Goal: Information Seeking & Learning: Find specific fact

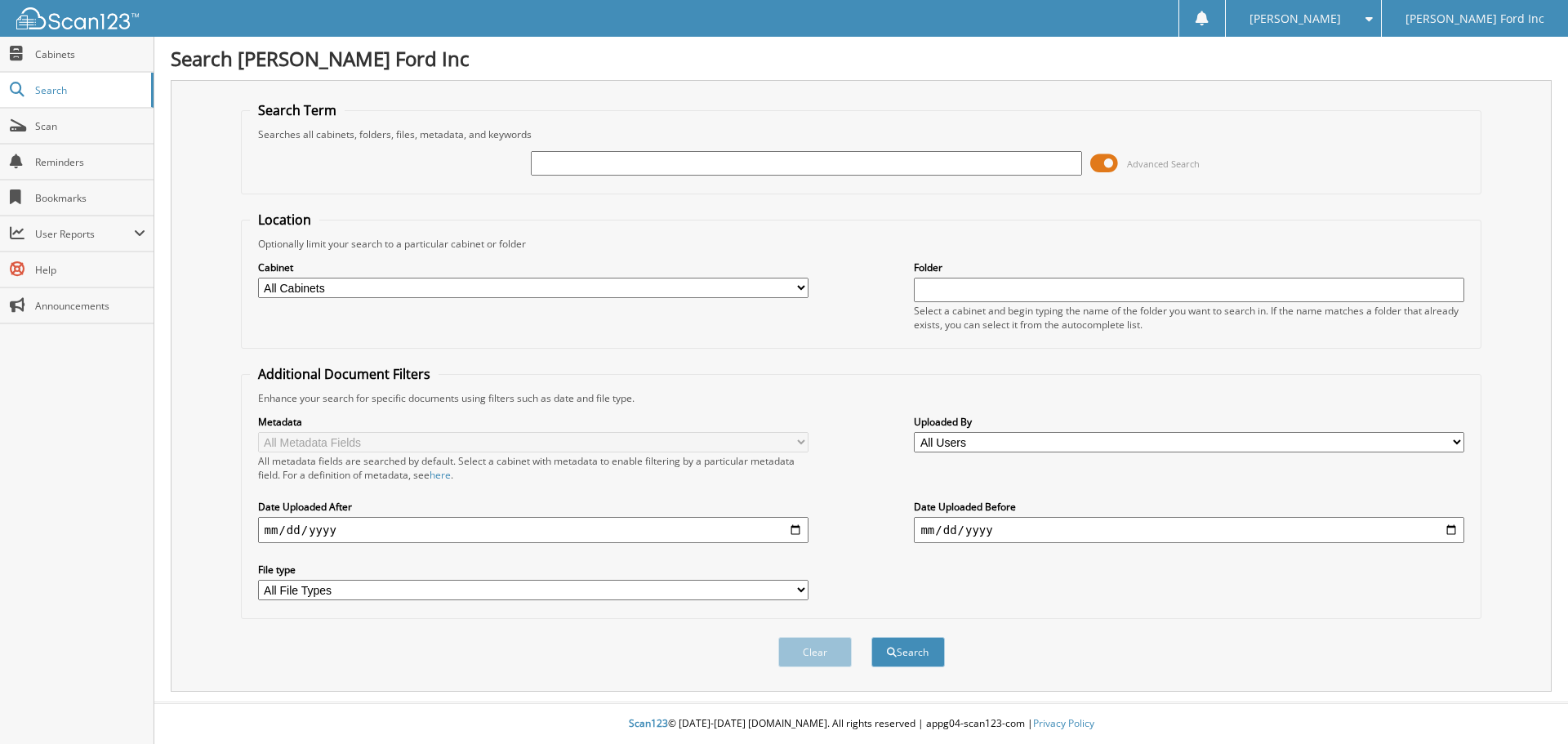
click at [486, 286] on select "All Cabinets COLLISION CENTER RO'S CONVOY SHEETS INVOICES PARTS SERVICE RO Need…" at bounding box center [533, 288] width 551 height 20
select select "15039"
click at [258, 278] on select "All Cabinets COLLISION CENTER RO'S CONVOY SHEETS INVOICES PARTS SERVICE RO Need…" at bounding box center [533, 288] width 551 height 20
click at [572, 164] on input "text" at bounding box center [806, 163] width 551 height 24
type input "SPA48679"
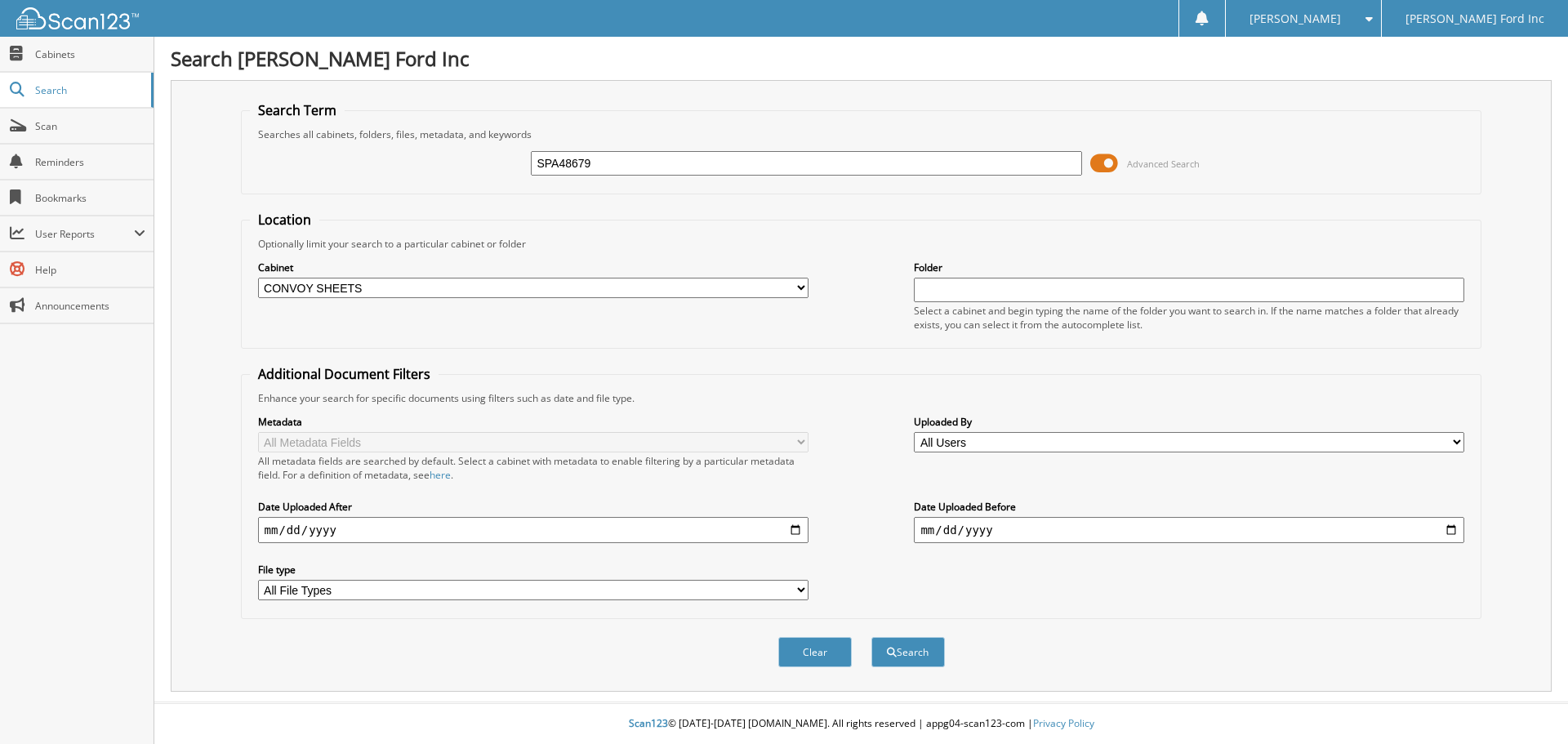
click at [871, 637] on button "Search" at bounding box center [908, 652] width 73 height 30
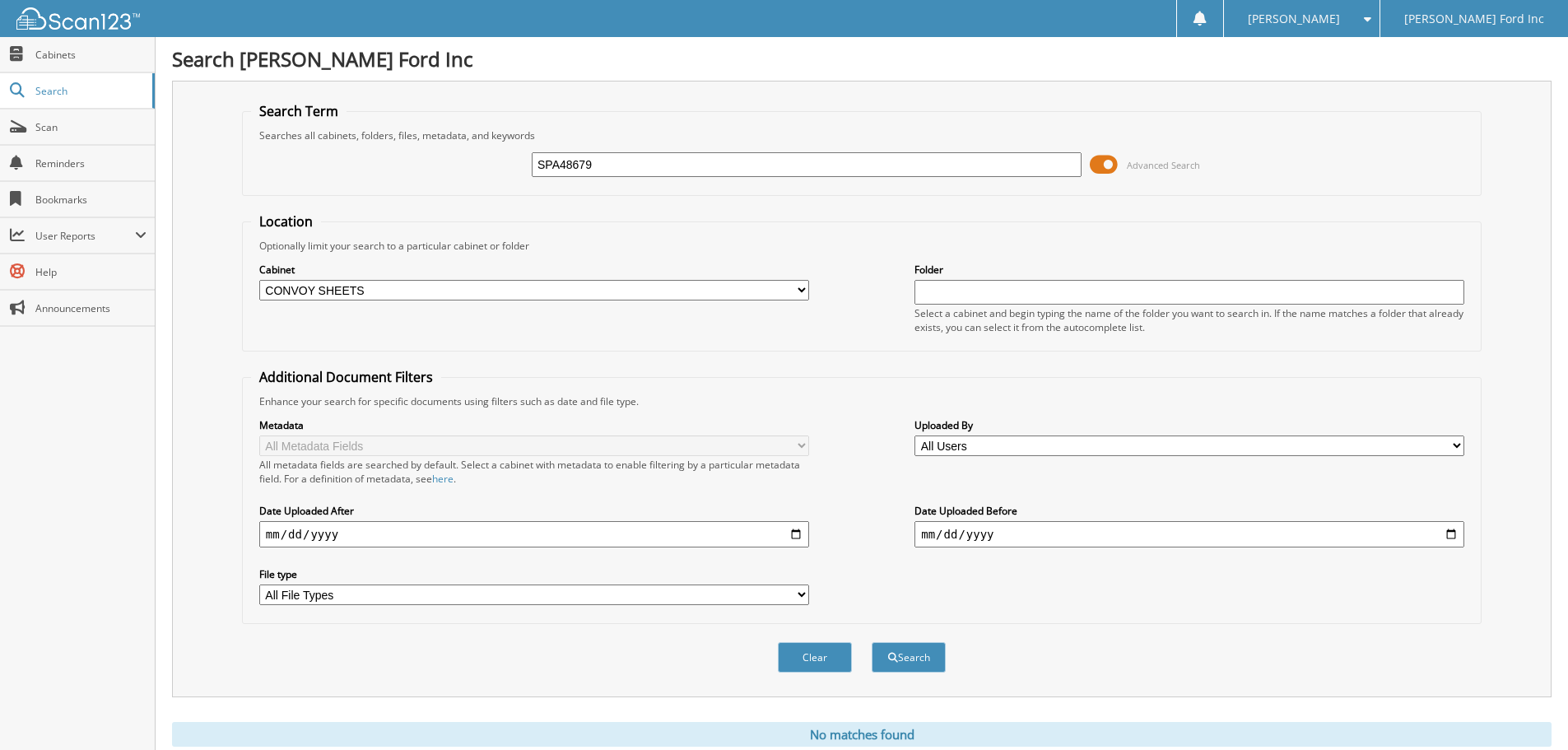
click at [388, 601] on select "All File Types JPEG JPG PDF PNG WEBP" at bounding box center [534, 594] width 549 height 21
click at [388, 602] on select "All File Types JPEG JPG PDF PNG WEBP" at bounding box center [534, 594] width 549 height 21
click at [1170, 165] on span "Advanced Search" at bounding box center [1163, 164] width 73 height 12
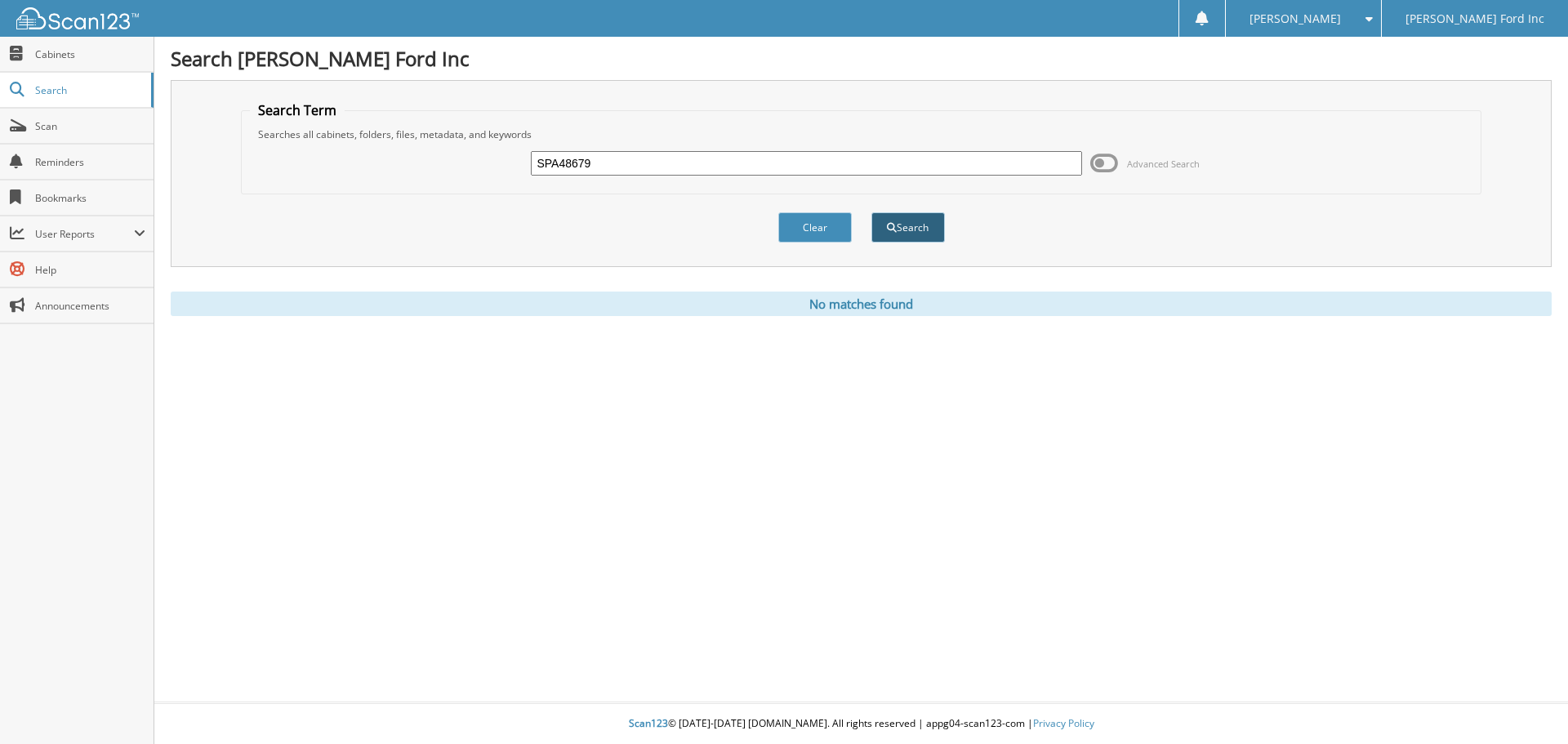
click at [910, 233] on button "Search" at bounding box center [908, 227] width 73 height 30
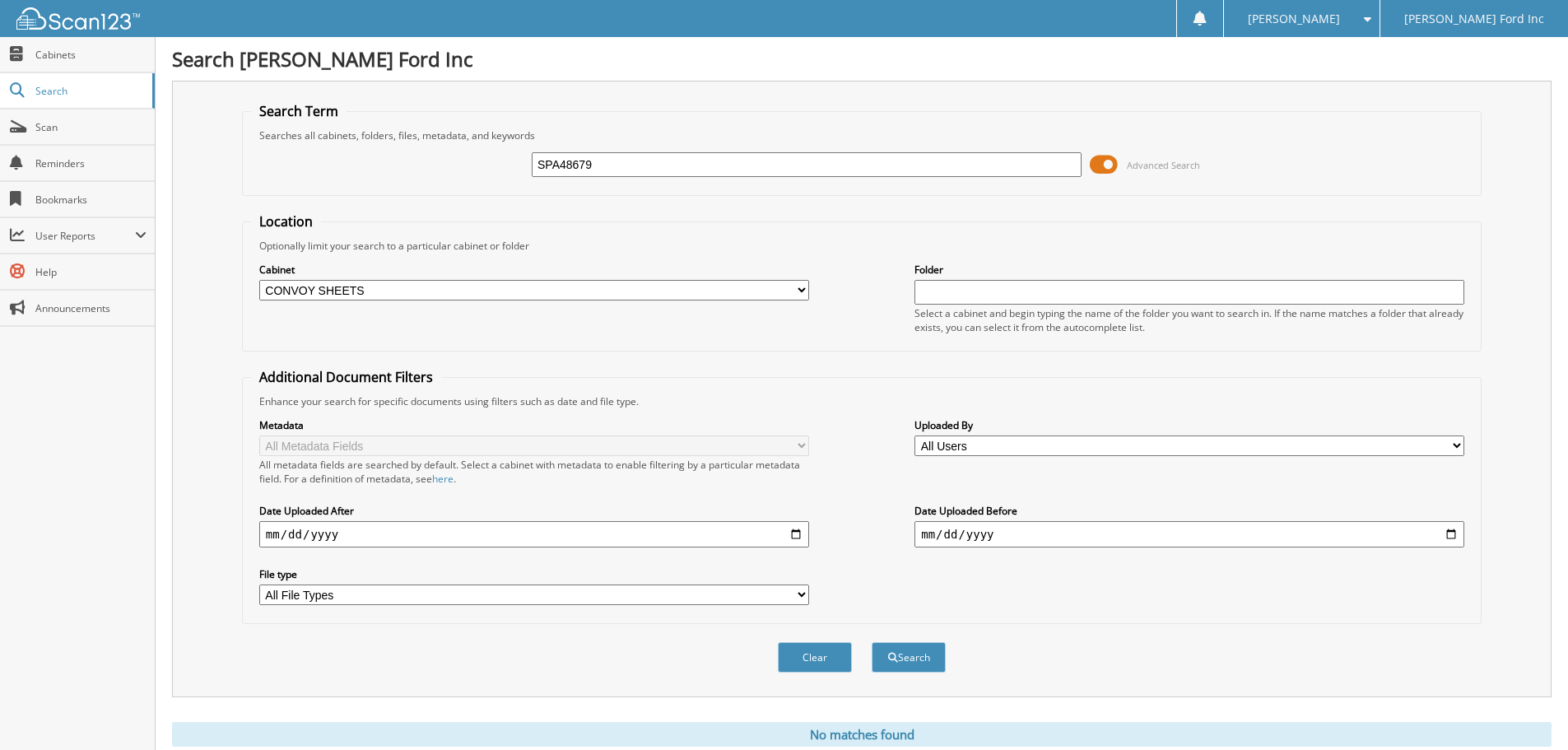
click at [799, 292] on select "All Cabinets COLLISION CENTER RO'S CONVOY SHEETS INVOICES PARTS SERVICE RO Need…" at bounding box center [534, 291] width 549 height 21
select select
click at [260, 280] on select "All Cabinets COLLISION CENTER RO'S CONVOY SHEETS INVOICES PARTS SERVICE RO Need…" at bounding box center [534, 291] width 549 height 21
click at [909, 665] on button "Search" at bounding box center [908, 657] width 74 height 30
drag, startPoint x: 549, startPoint y: 161, endPoint x: 617, endPoint y: 224, distance: 92.7
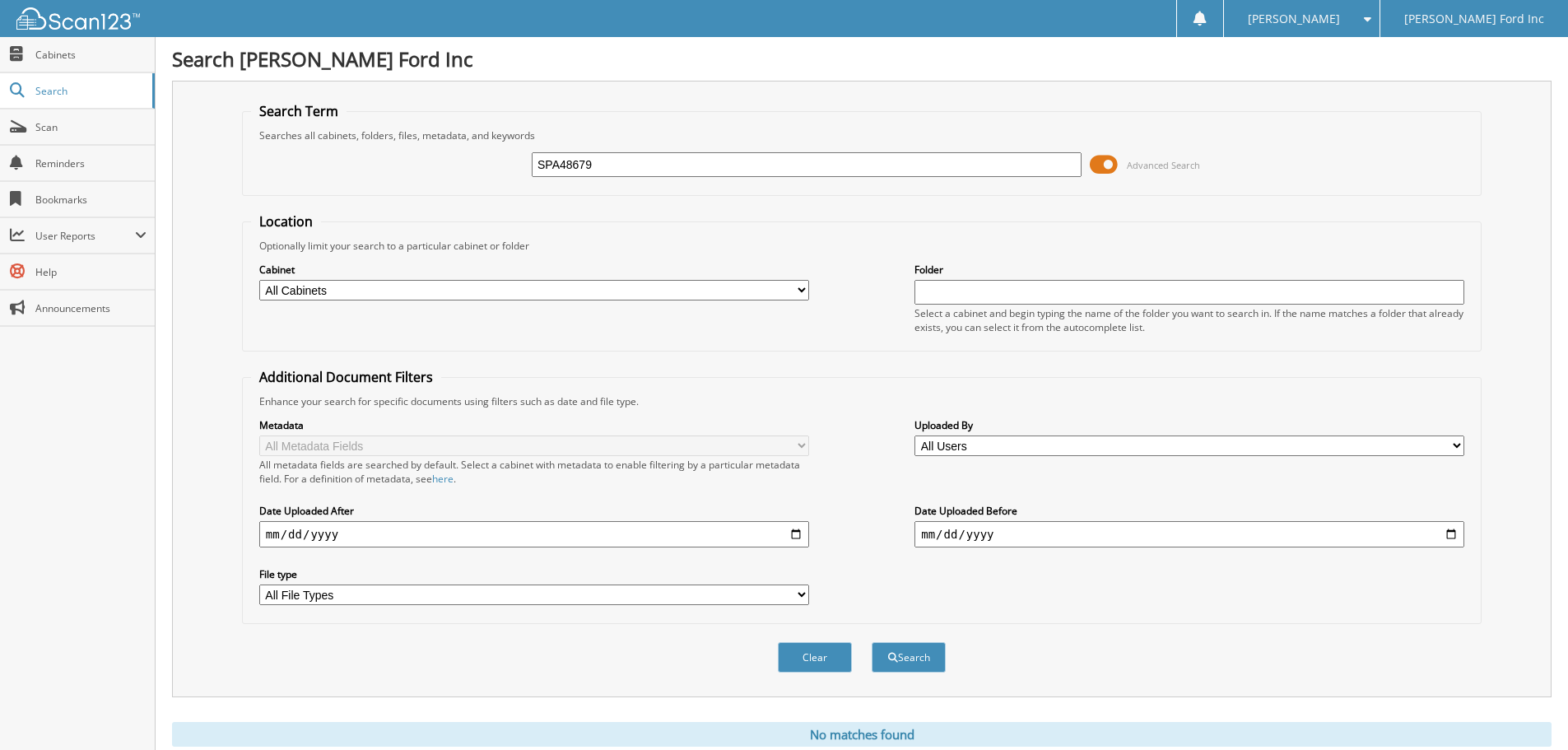
click at [549, 162] on input "SPA48679" at bounding box center [806, 164] width 549 height 24
type input "SBA48679"
click at [872, 642] on button "Search" at bounding box center [908, 657] width 74 height 30
click at [1105, 155] on span at bounding box center [1103, 164] width 28 height 24
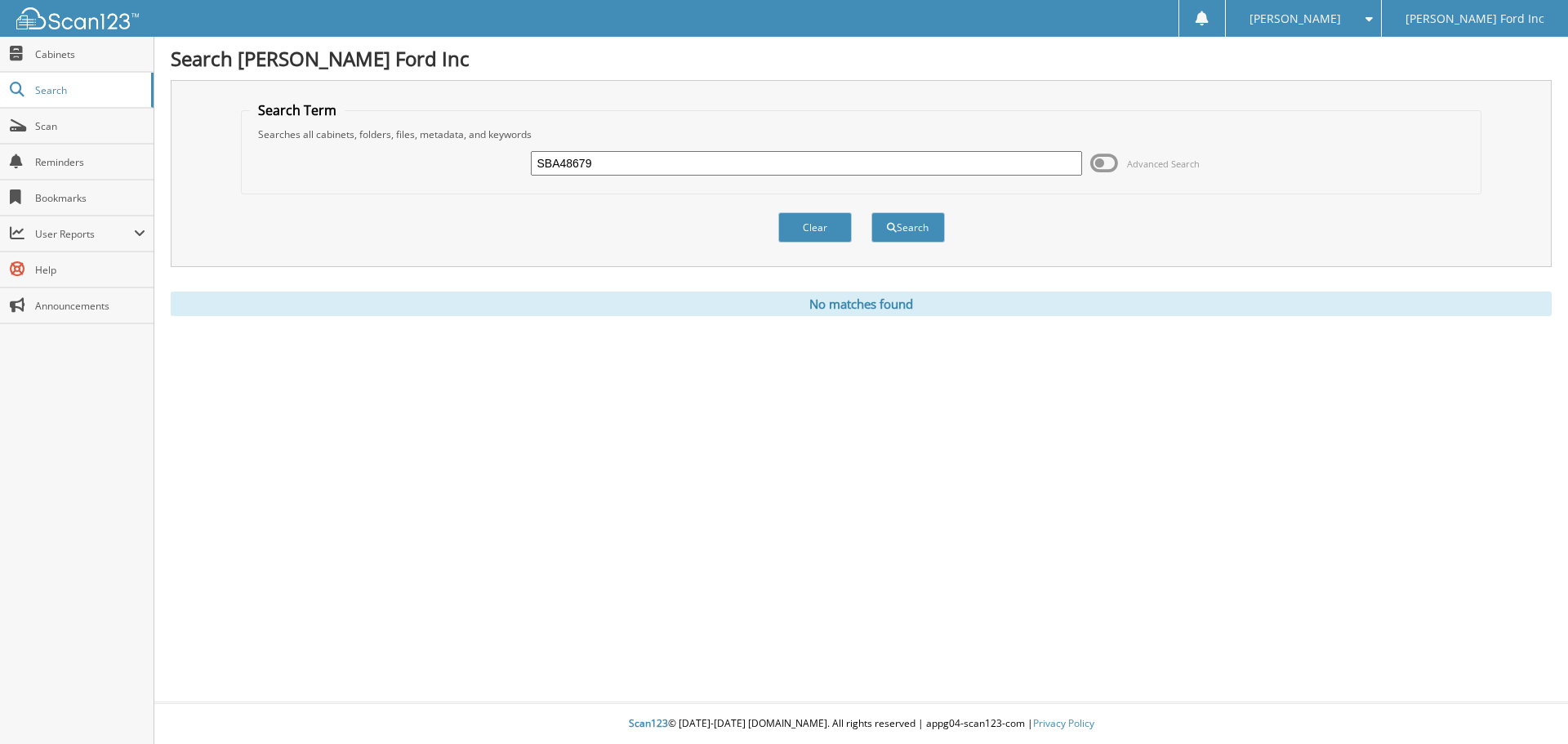
click at [621, 174] on input "SBA48679" at bounding box center [806, 163] width 551 height 24
drag, startPoint x: 618, startPoint y: 166, endPoint x: 467, endPoint y: 161, distance: 151.1
click at [467, 161] on div "SBA48679 Advanced Search" at bounding box center [861, 163] width 1223 height 44
drag, startPoint x: 831, startPoint y: 228, endPoint x: 861, endPoint y: 234, distance: 30.6
click at [830, 228] on button "Clear" at bounding box center [815, 227] width 73 height 30
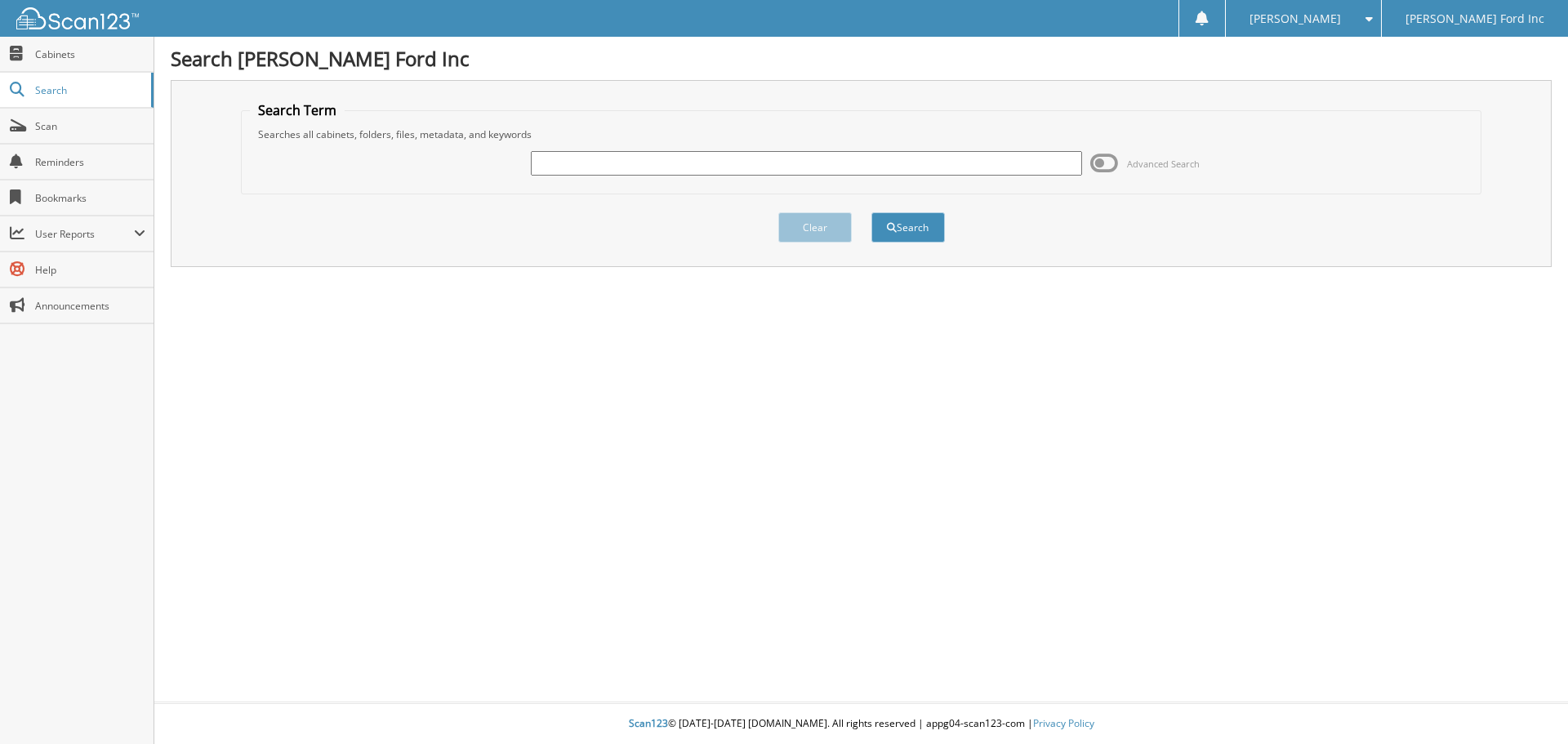
click at [394, 162] on div "Advanced Search" at bounding box center [861, 163] width 1223 height 44
click at [70, 79] on link "Search" at bounding box center [76, 90] width 153 height 35
